Goal: Task Accomplishment & Management: Manage account settings

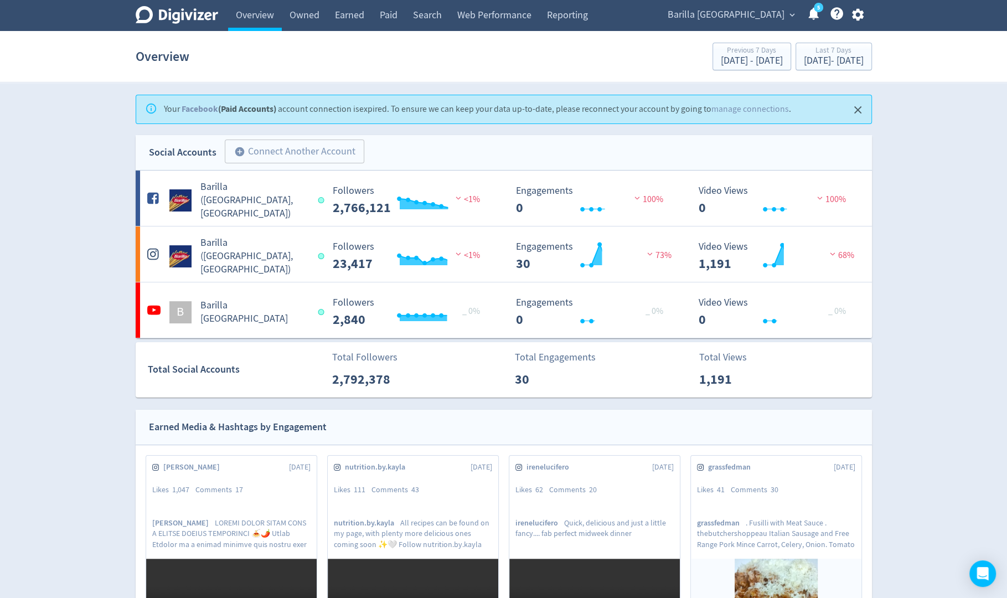
click at [861, 20] on icon "button" at bounding box center [858, 14] width 15 height 15
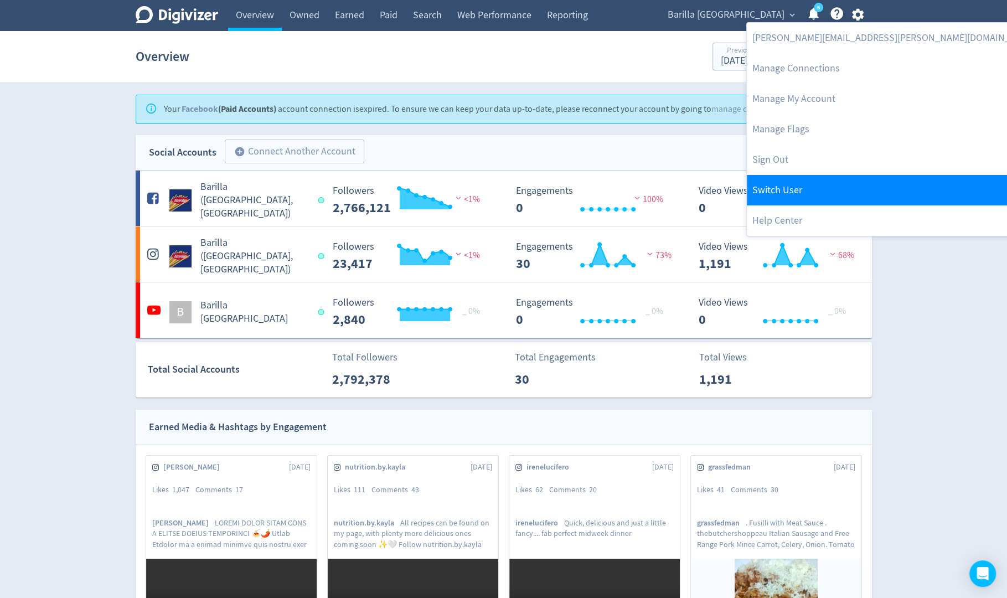
click at [796, 179] on link "Switch User" at bounding box center [895, 190] width 296 height 30
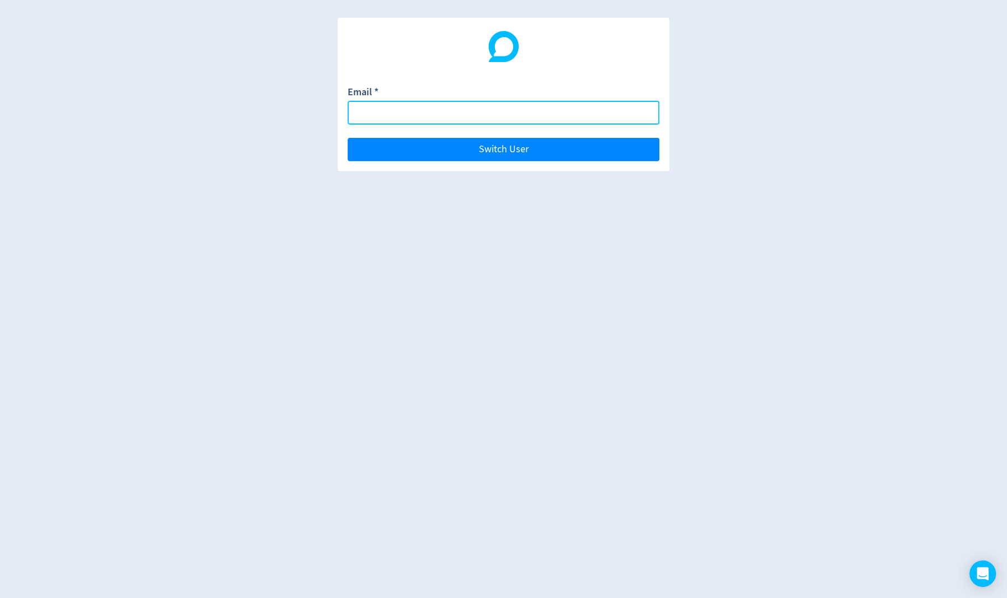
click at [565, 113] on input "Email *" at bounding box center [504, 113] width 312 height 24
paste input "[EMAIL_ADDRESS][DOMAIN_NAME]"
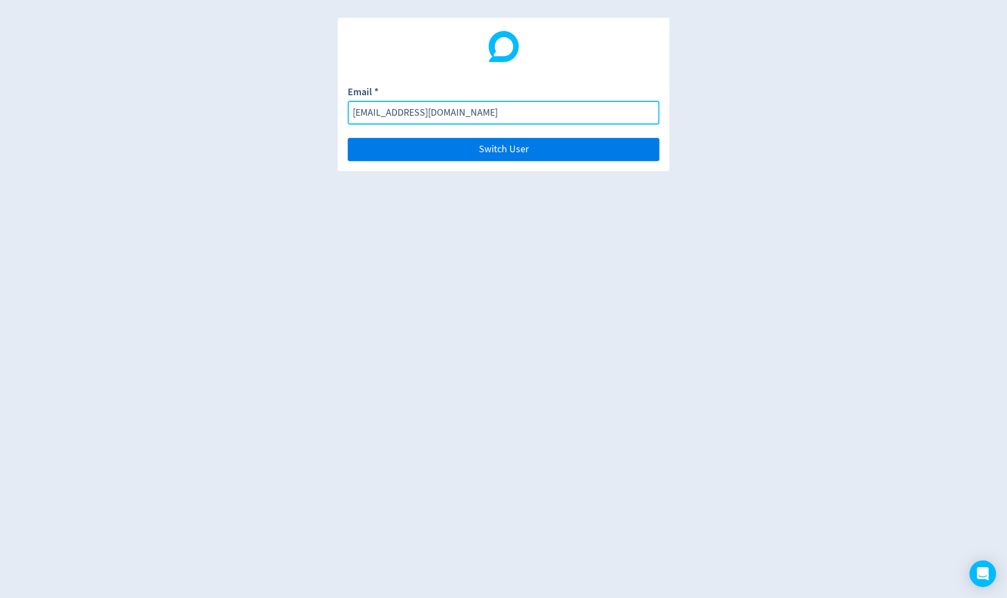
type input "[EMAIL_ADDRESS][DOMAIN_NAME]"
click at [569, 143] on button "Switch User" at bounding box center [504, 149] width 312 height 23
